Goal: Find specific page/section: Find specific page/section

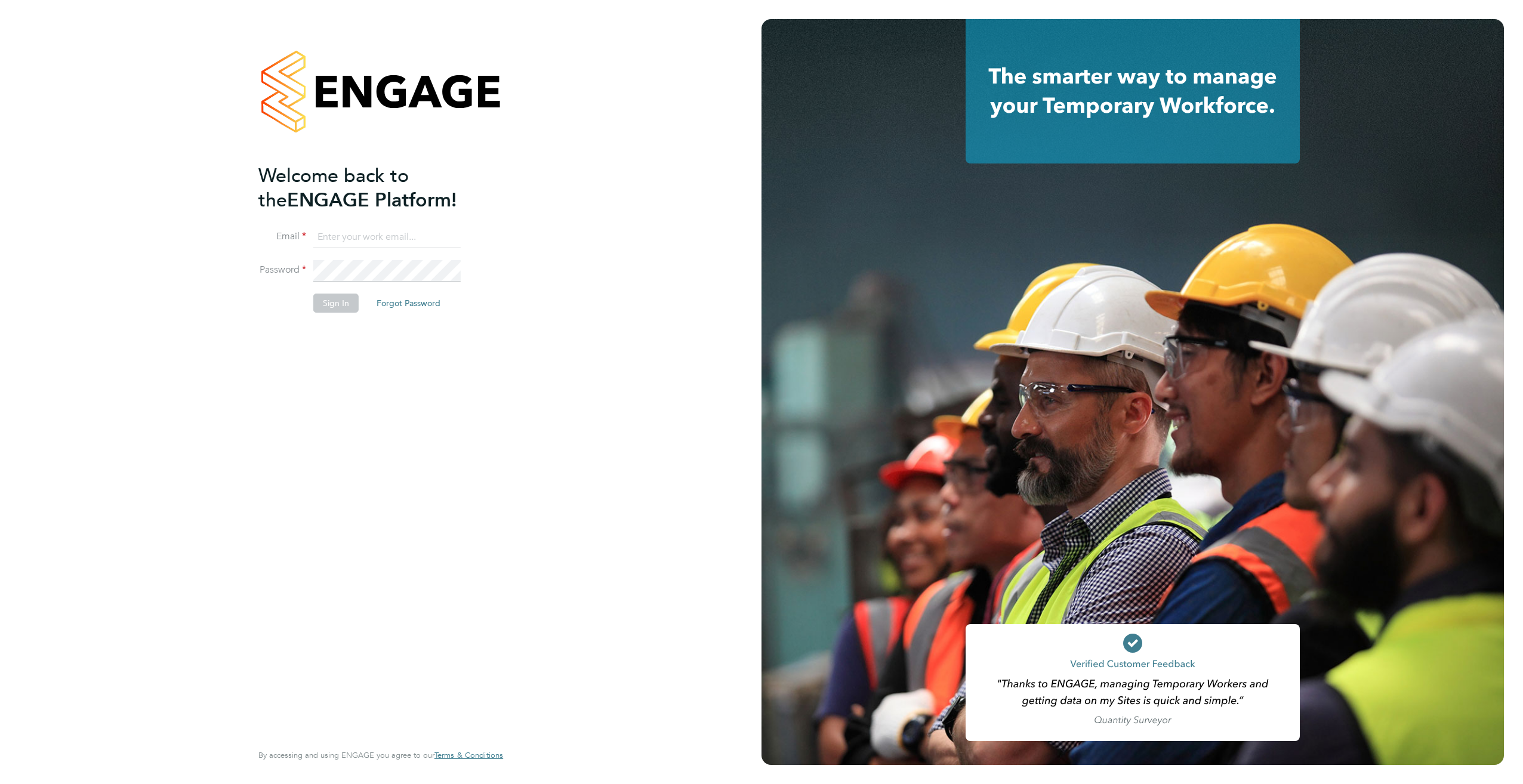
type input "jonathan@f-mead.com"
click at [332, 305] on button "Sign In" at bounding box center [336, 303] width 46 height 19
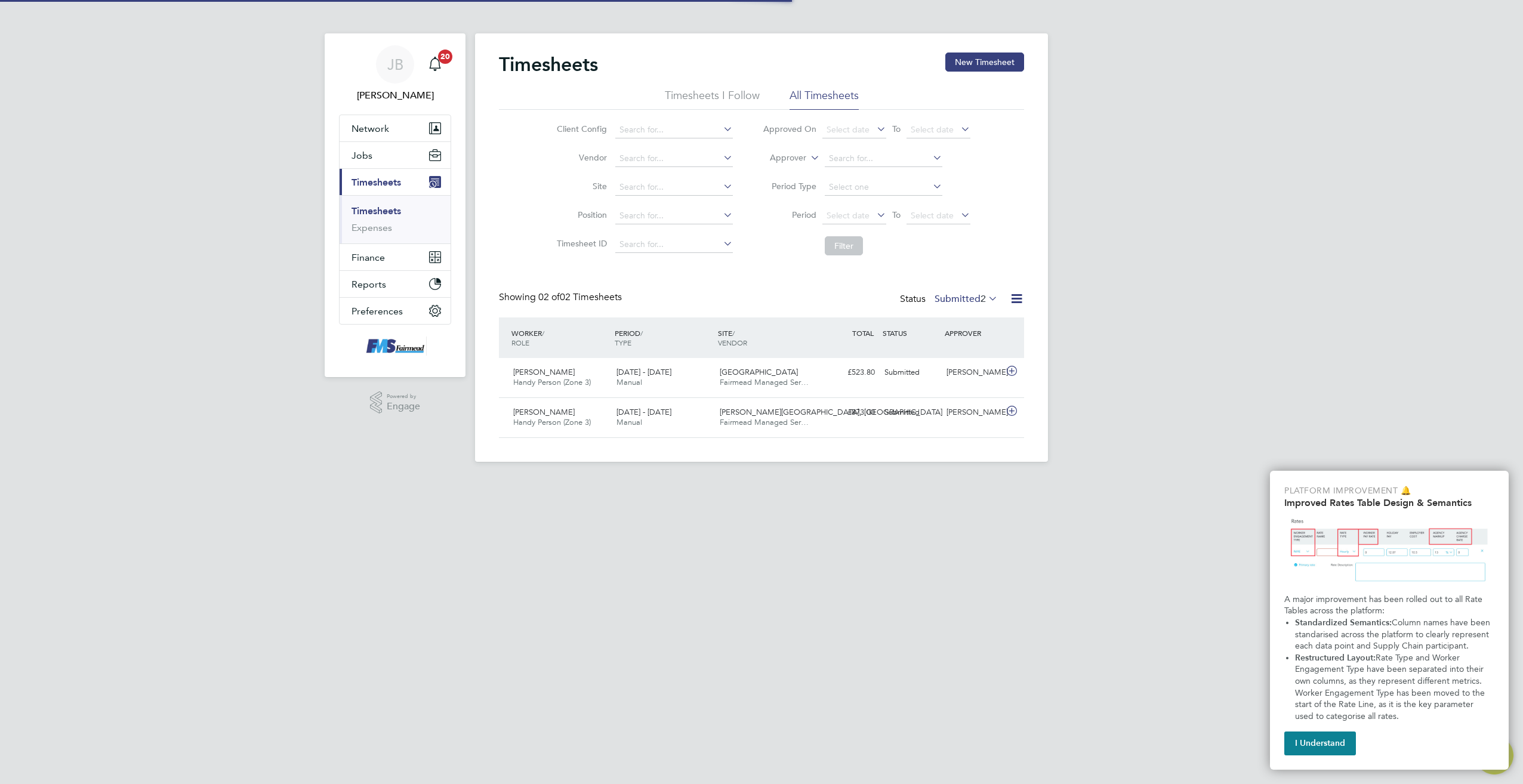
scroll to position [30, 104]
click at [370, 157] on span "Jobs" at bounding box center [362, 155] width 21 height 11
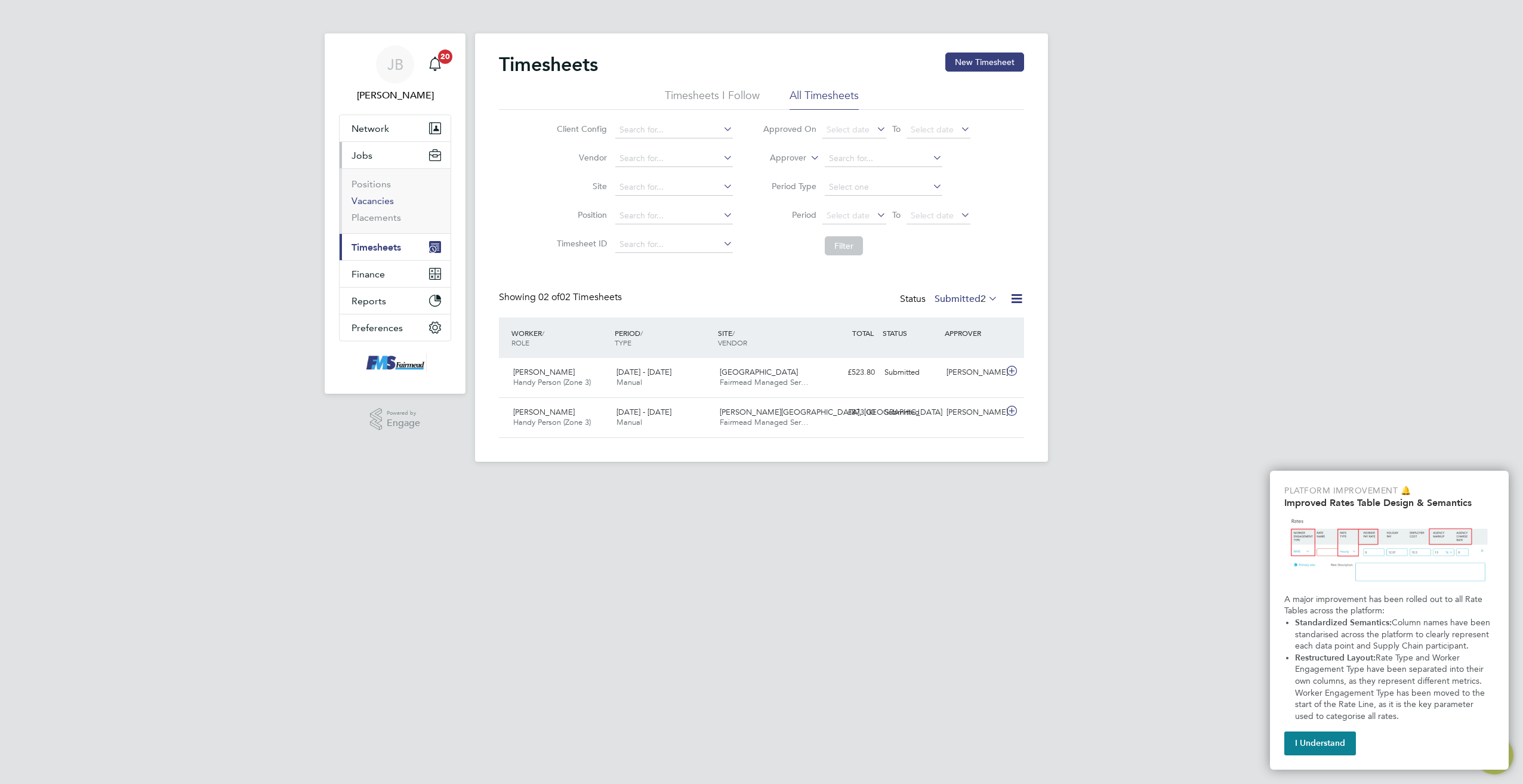
click at [379, 203] on link "Vacancies" at bounding box center [372, 200] width 43 height 11
